Goal: Information Seeking & Learning: Learn about a topic

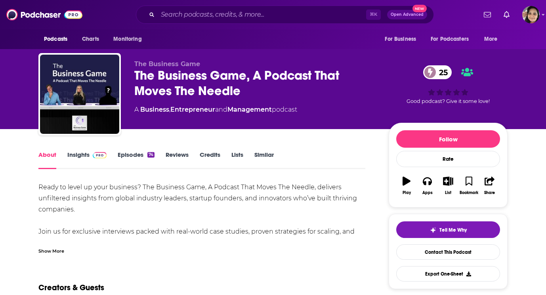
click at [61, 252] on div "Show More" at bounding box center [51, 251] width 26 height 8
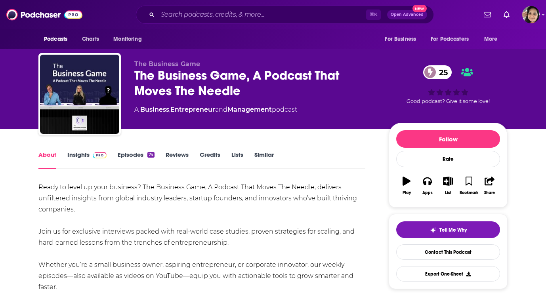
click at [130, 158] on link "Episodes 74" at bounding box center [136, 160] width 37 height 18
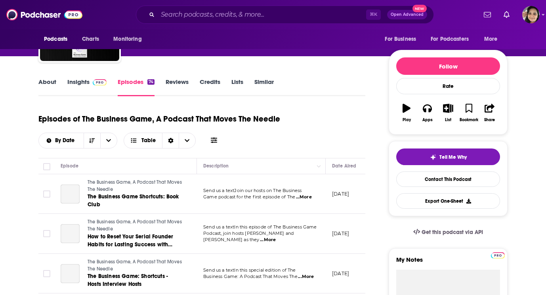
scroll to position [117, 0]
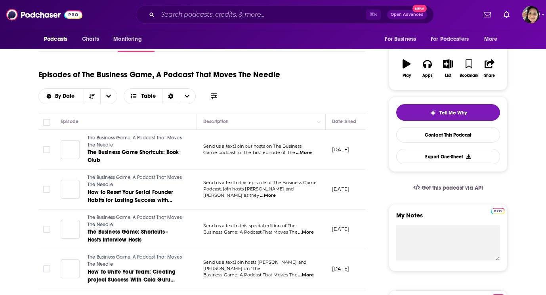
click at [309, 151] on span "...More" at bounding box center [304, 153] width 16 height 6
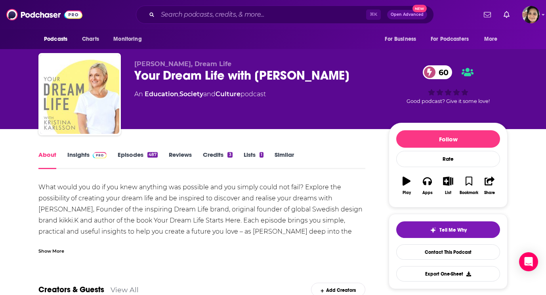
click at [81, 154] on link "Insights" at bounding box center [86, 160] width 39 height 18
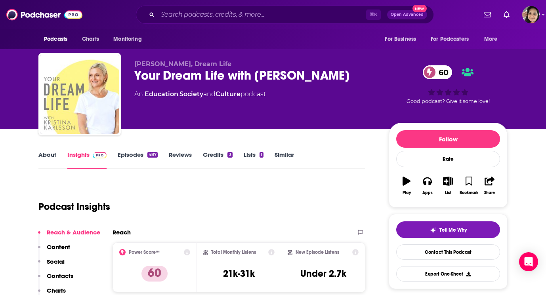
click at [164, 79] on div "Your Dream Life with Kristina Karlsson 60" at bounding box center [255, 75] width 242 height 15
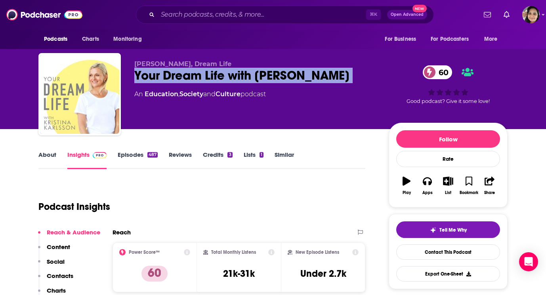
click at [164, 79] on div "Your Dream Life with Kristina Karlsson 60" at bounding box center [255, 75] width 242 height 15
copy div "Your Dream Life with Kristina Karlsson 60"
click at [260, 73] on div "Your Dream Life with Kristina Karlsson 60" at bounding box center [255, 75] width 242 height 15
drag, startPoint x: 231, startPoint y: 77, endPoint x: 349, endPoint y: 89, distance: 118.6
click at [349, 89] on div "Kristina Karlsson, Dream Life Your Dream Life with Kristina Karlsson 60 An Educ…" at bounding box center [255, 91] width 242 height 63
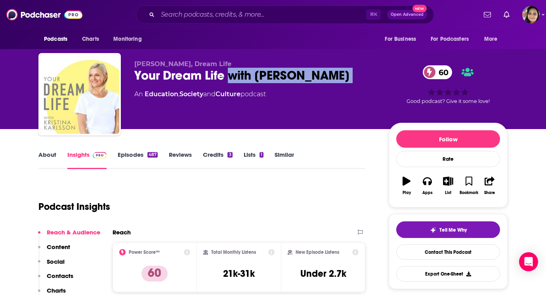
copy div "with Kristina Karlsson 60"
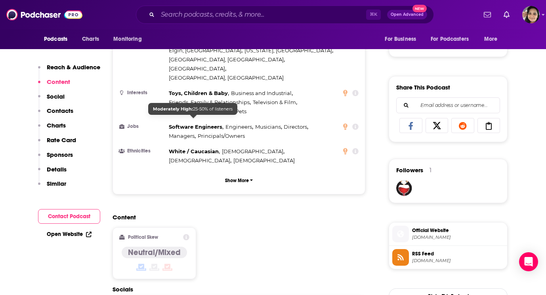
scroll to position [565, 0]
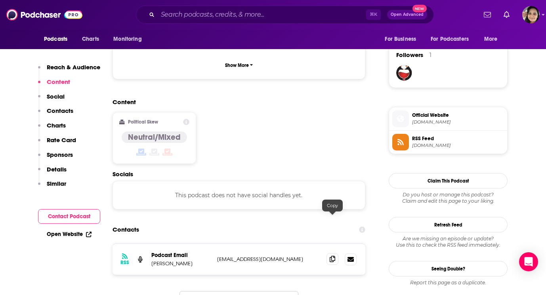
click at [332, 256] on icon at bounding box center [332, 259] width 6 height 6
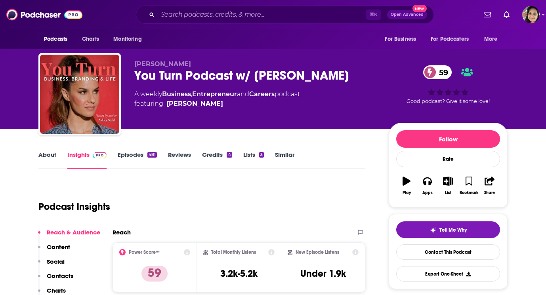
click at [179, 78] on div "You Turn Podcast w/ [PERSON_NAME] 59" at bounding box center [255, 75] width 242 height 15
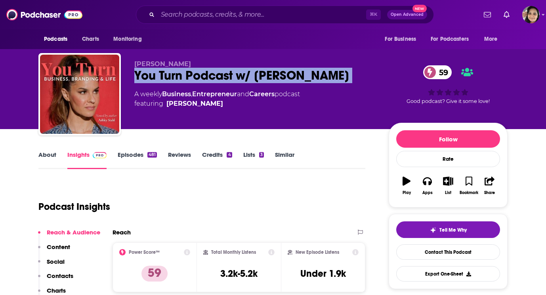
click at [179, 78] on div "You Turn Podcast w/ [PERSON_NAME] 59" at bounding box center [255, 75] width 242 height 15
copy div "You Turn Podcast w/ [PERSON_NAME] 59"
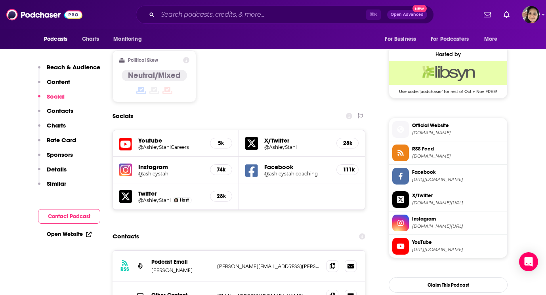
scroll to position [636, 0]
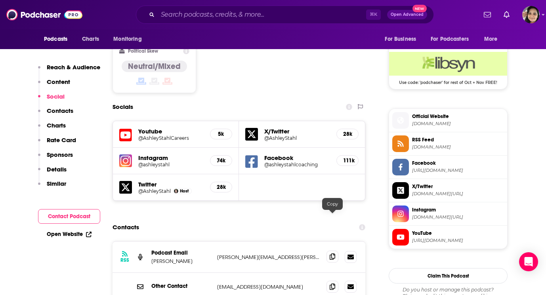
click at [333, 253] on icon at bounding box center [332, 256] width 6 height 6
click at [334, 253] on icon at bounding box center [332, 256] width 6 height 6
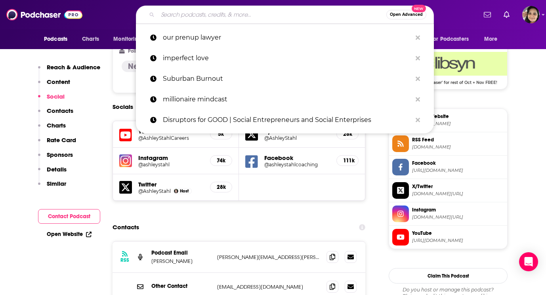
click at [200, 10] on input "Search podcasts, credits, & more..." at bounding box center [272, 14] width 228 height 13
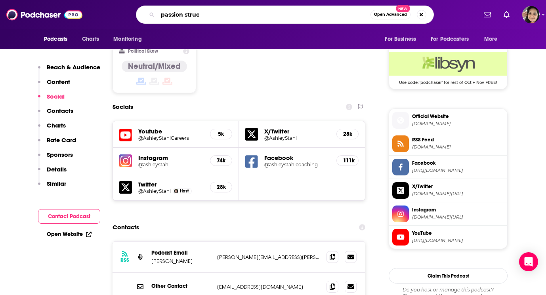
type input "passion struck"
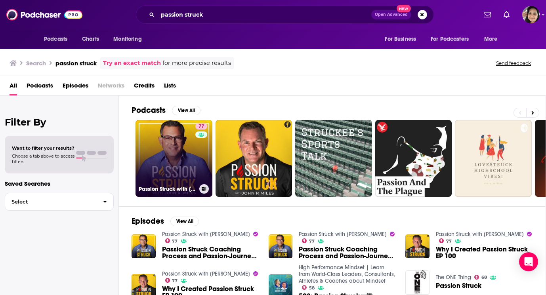
click at [170, 159] on link "77 Passion Struck with [PERSON_NAME]" at bounding box center [173, 158] width 77 height 77
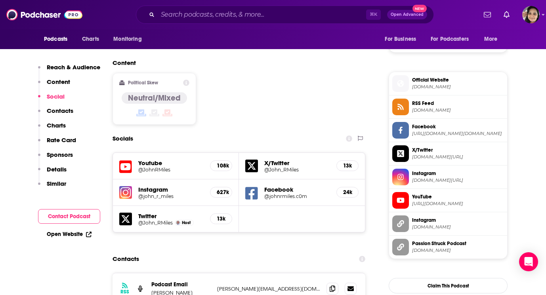
scroll to position [652, 0]
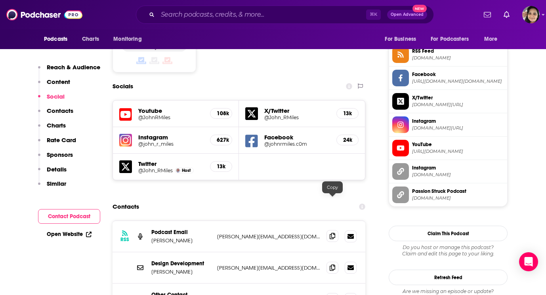
click at [331, 233] on icon at bounding box center [332, 236] width 6 height 6
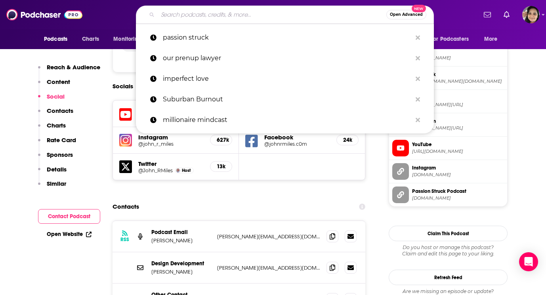
click at [224, 15] on input "Search podcasts, credits, & more..." at bounding box center [272, 14] width 228 height 13
paste input "The Lively Show"
type input "The Lively Show"
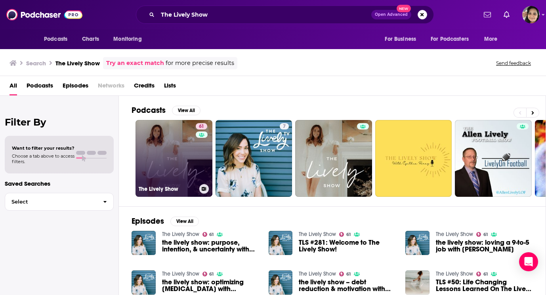
click at [155, 153] on link "61 The Lively Show" at bounding box center [173, 158] width 77 height 77
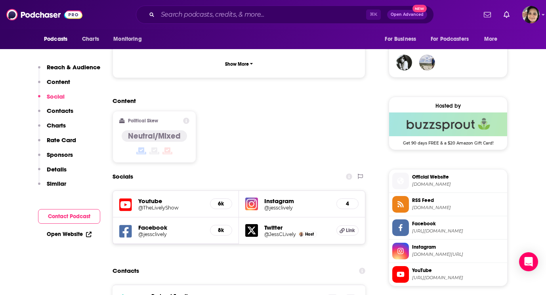
scroll to position [578, 0]
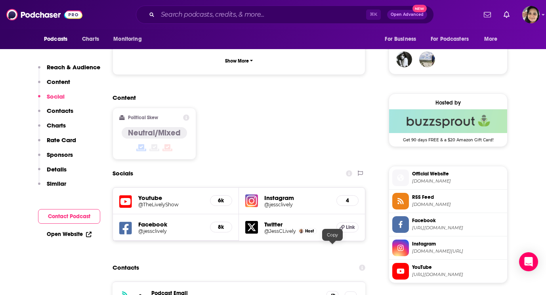
click at [327, 291] on span at bounding box center [332, 297] width 12 height 12
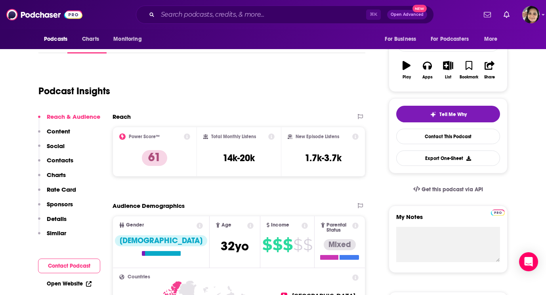
scroll to position [0, 0]
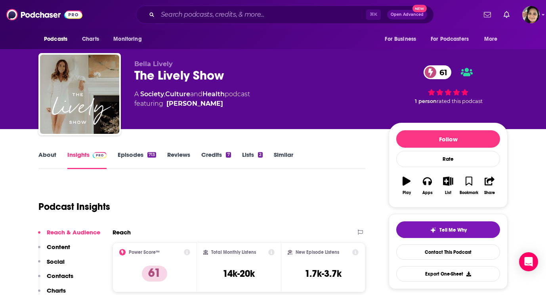
click at [48, 155] on link "About" at bounding box center [47, 160] width 18 height 18
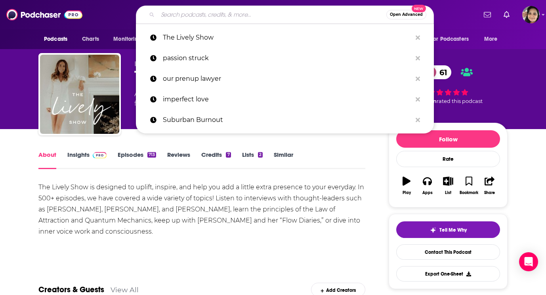
click at [220, 12] on input "Search podcasts, credits, & more..." at bounding box center [272, 14] width 228 height 13
paste input "Breakdown to Breakthroughs,"
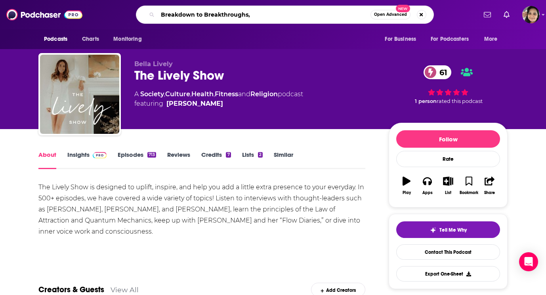
type input "Breakdown to Breakthroughs"
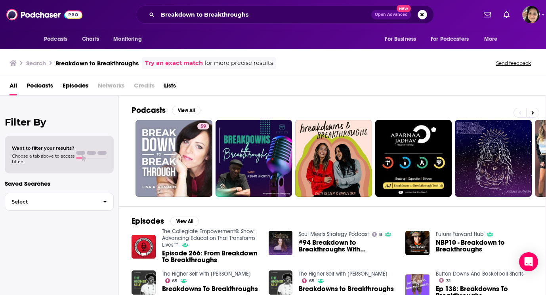
click at [132, 161] on div "59 7 + 18" at bounding box center [338, 158] width 414 height 77
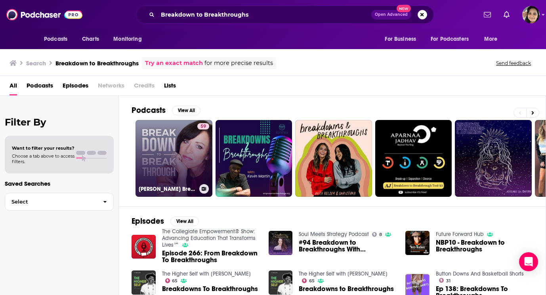
click at [157, 160] on link "59 [PERSON_NAME] Breakdown to Breakthroughs" at bounding box center [173, 158] width 77 height 77
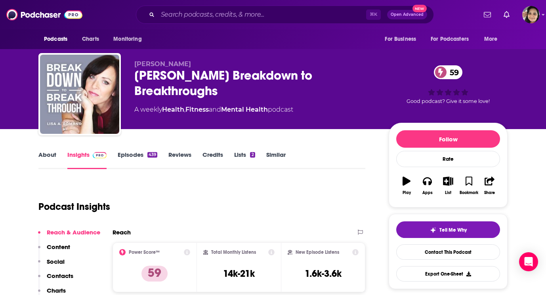
click at [132, 153] on link "Episodes 439" at bounding box center [138, 160] width 40 height 18
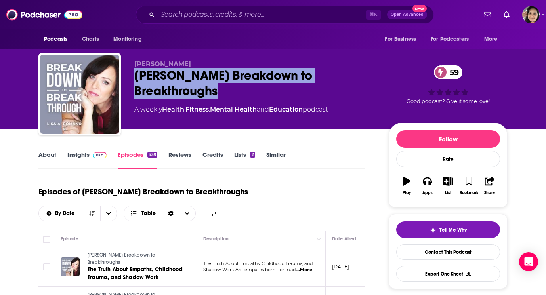
drag, startPoint x: 228, startPoint y: 95, endPoint x: 135, endPoint y: 78, distance: 93.9
click at [135, 78] on div "[PERSON_NAME] Breakdown to Breakthroughs 59" at bounding box center [255, 83] width 242 height 31
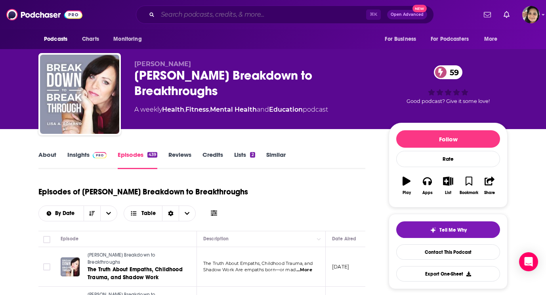
click at [181, 14] on input "Search podcasts, credits, & more..." at bounding box center [262, 14] width 208 height 13
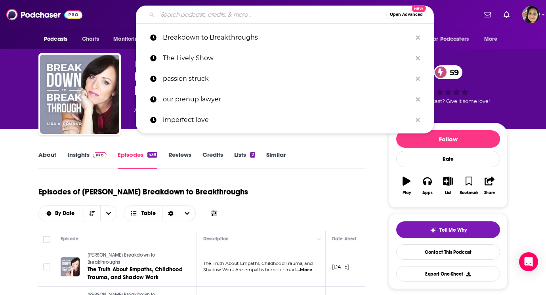
paste input "This is How She Did It"
type input "This is How She Did It"
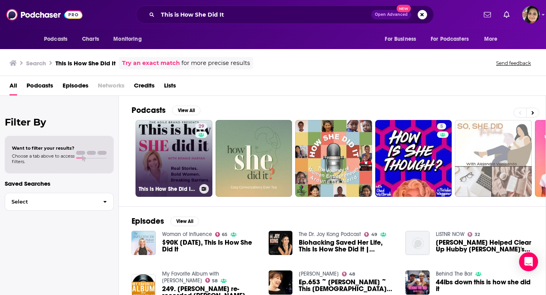
click at [154, 154] on link "29 This is How She Did It with [PERSON_NAME]: Top Women Podcast, Conversations …" at bounding box center [173, 158] width 77 height 77
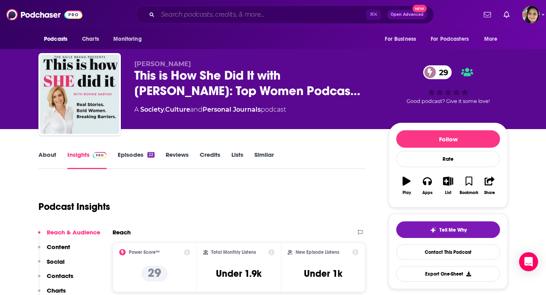
click at [209, 13] on input "Search podcasts, credits, & more..." at bounding box center [262, 14] width 208 height 13
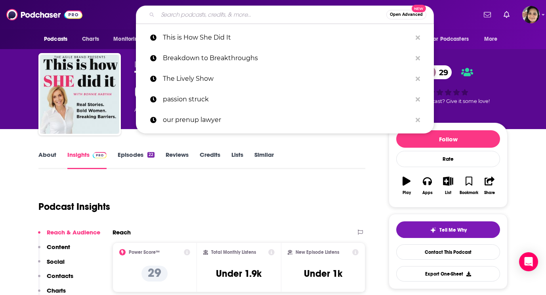
click at [209, 13] on input "Search podcasts, credits, & more..." at bounding box center [272, 14] width 228 height 13
paste input "The Divorce and Beyond® Podcast"
type input "The Divorce and Beyond® Podcast"
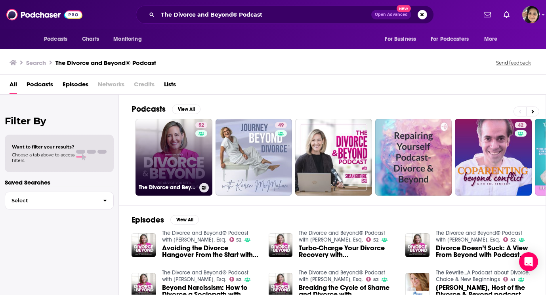
click at [164, 137] on link "52 The Divorce and Beyond® Podcast with [PERSON_NAME], Esq." at bounding box center [173, 157] width 77 height 77
